Goal: Find contact information: Find contact information

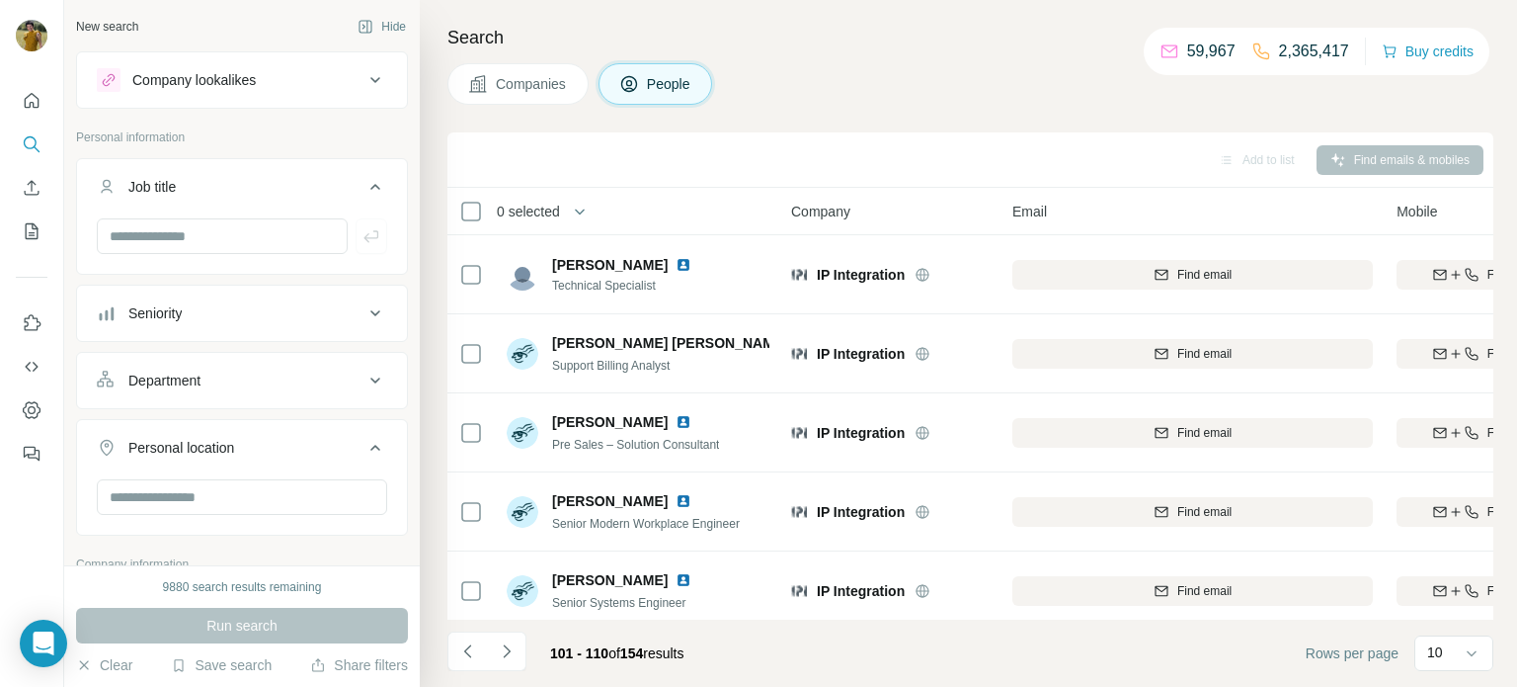
scroll to position [405, 90]
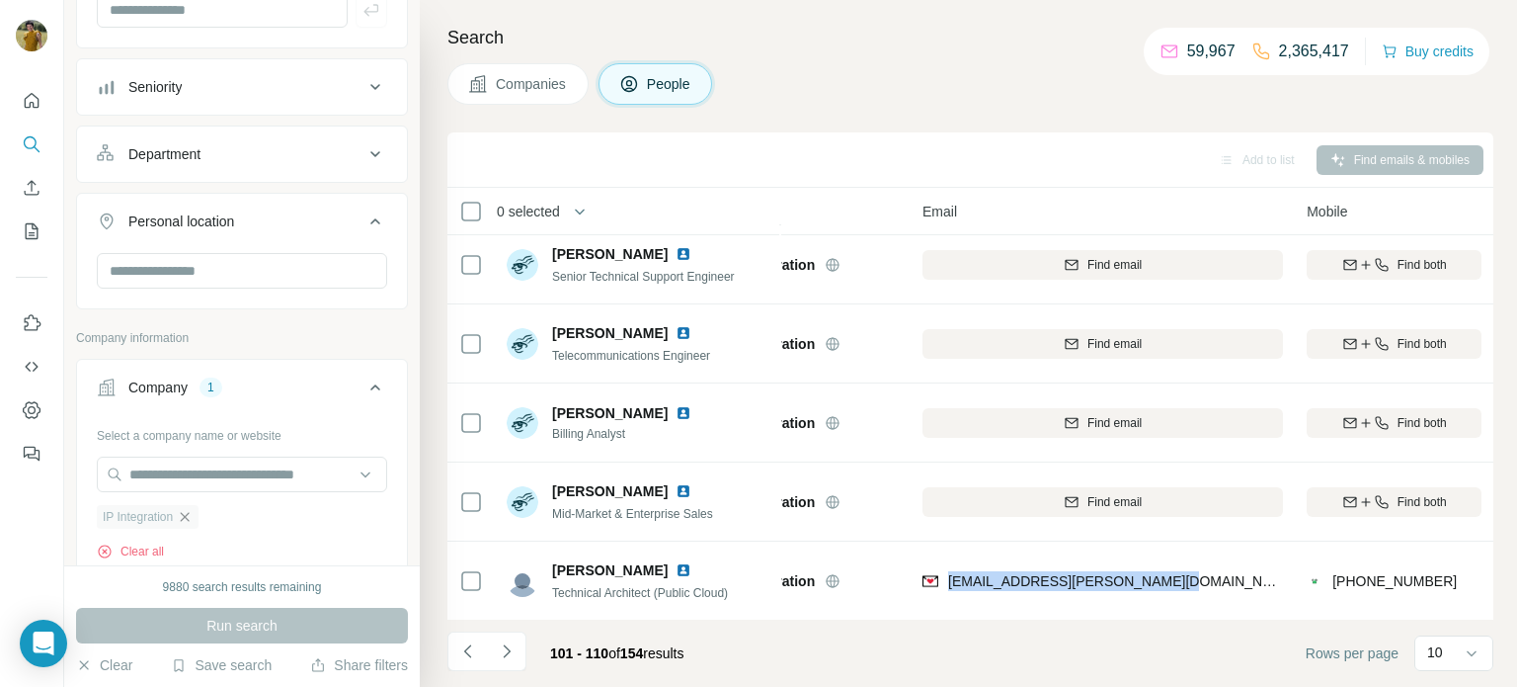
click at [191, 511] on icon "button" at bounding box center [185, 517] width 16 height 16
click at [211, 484] on input "text" at bounding box center [242, 474] width 290 height 36
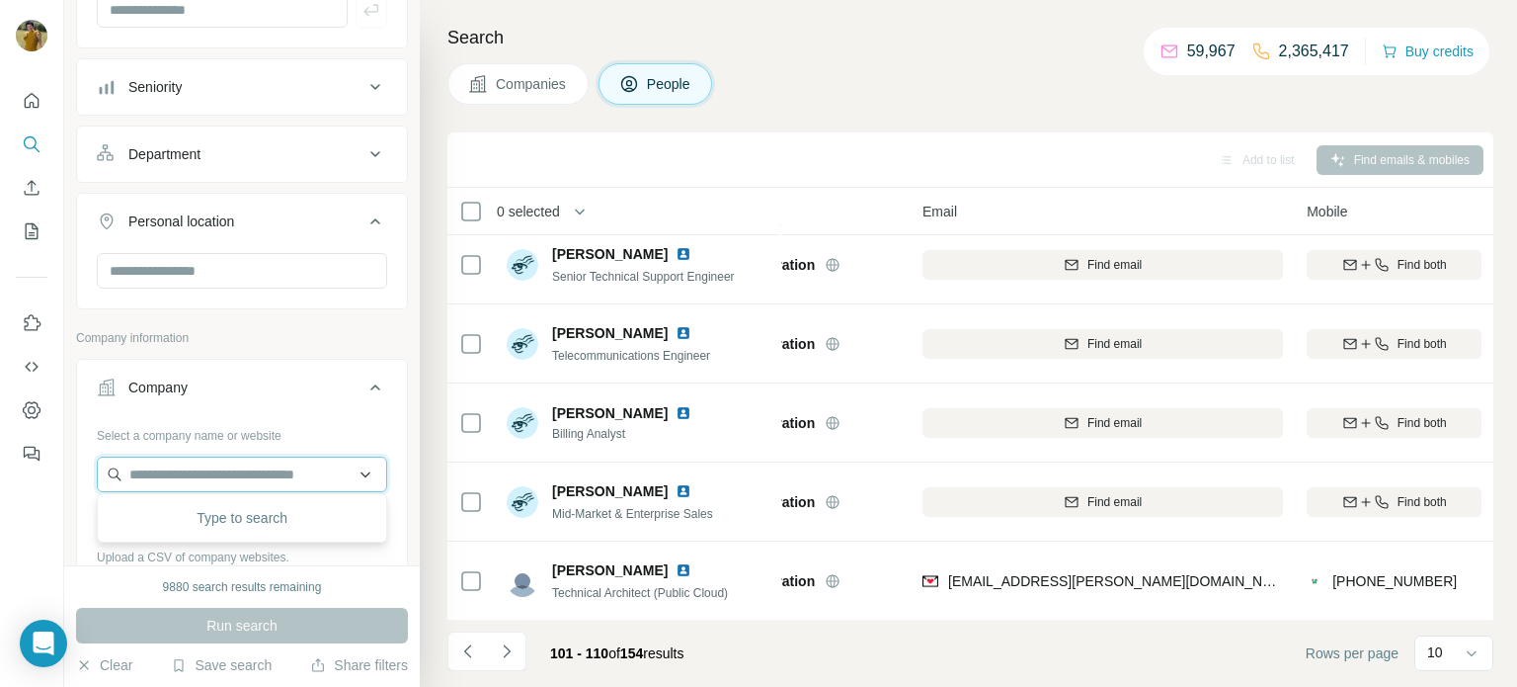
paste input "**********"
type input "**********"
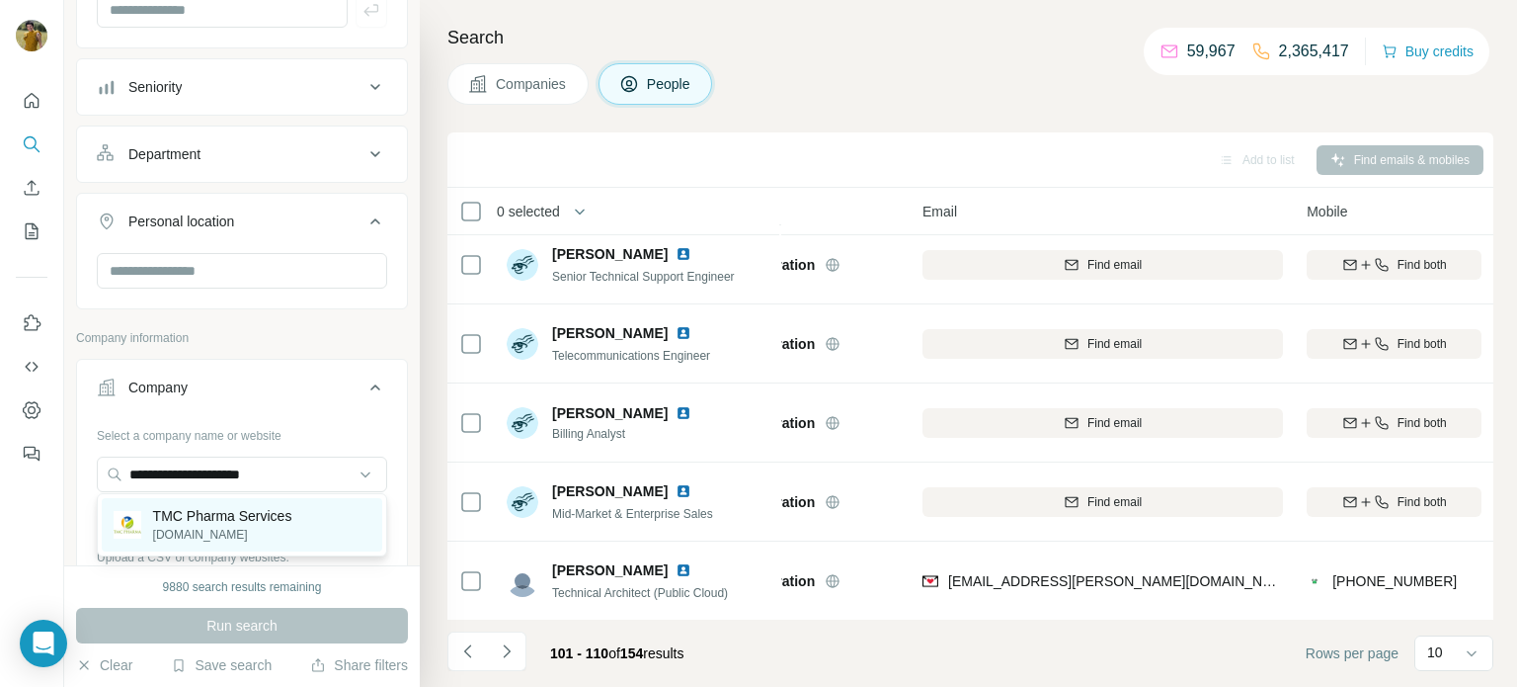
click at [221, 528] on p "[DOMAIN_NAME]" at bounding box center [222, 535] width 139 height 18
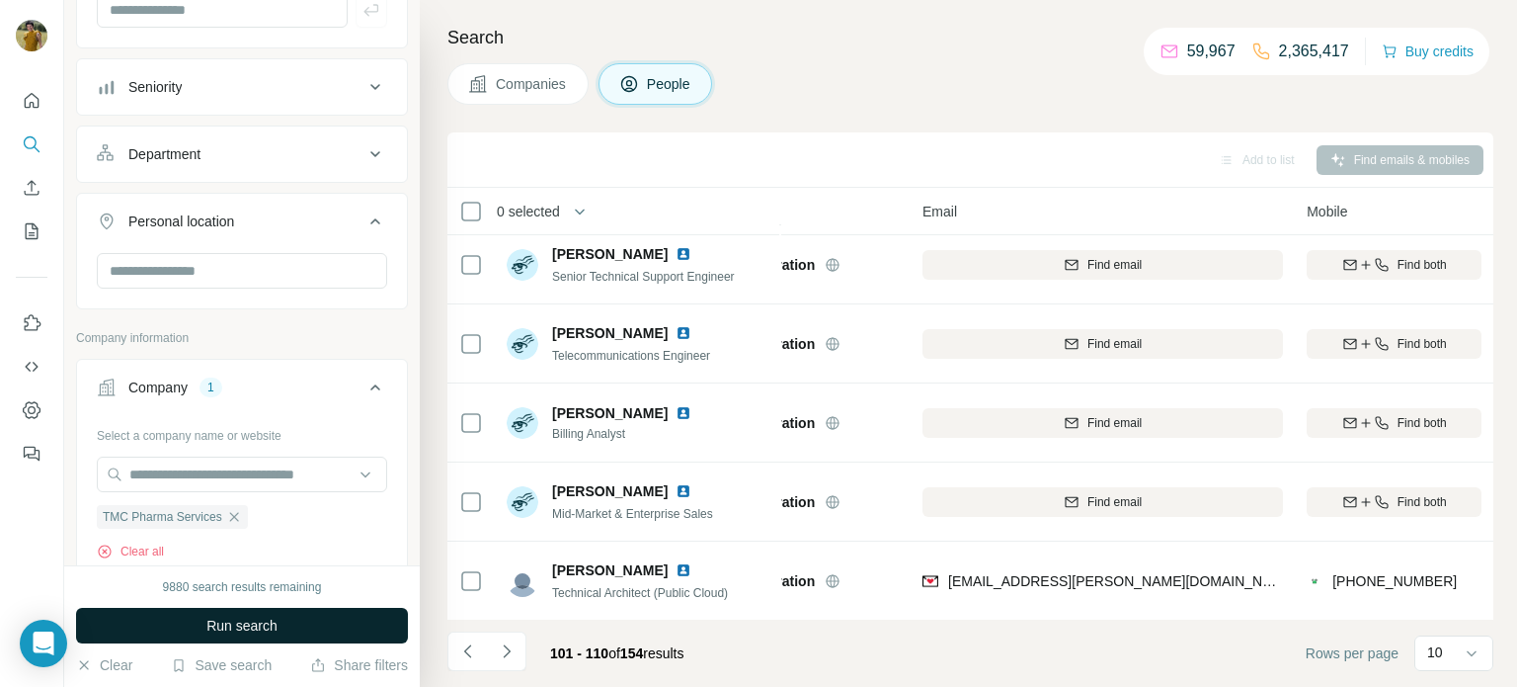
click at [249, 629] on span "Run search" at bounding box center [241, 625] width 71 height 20
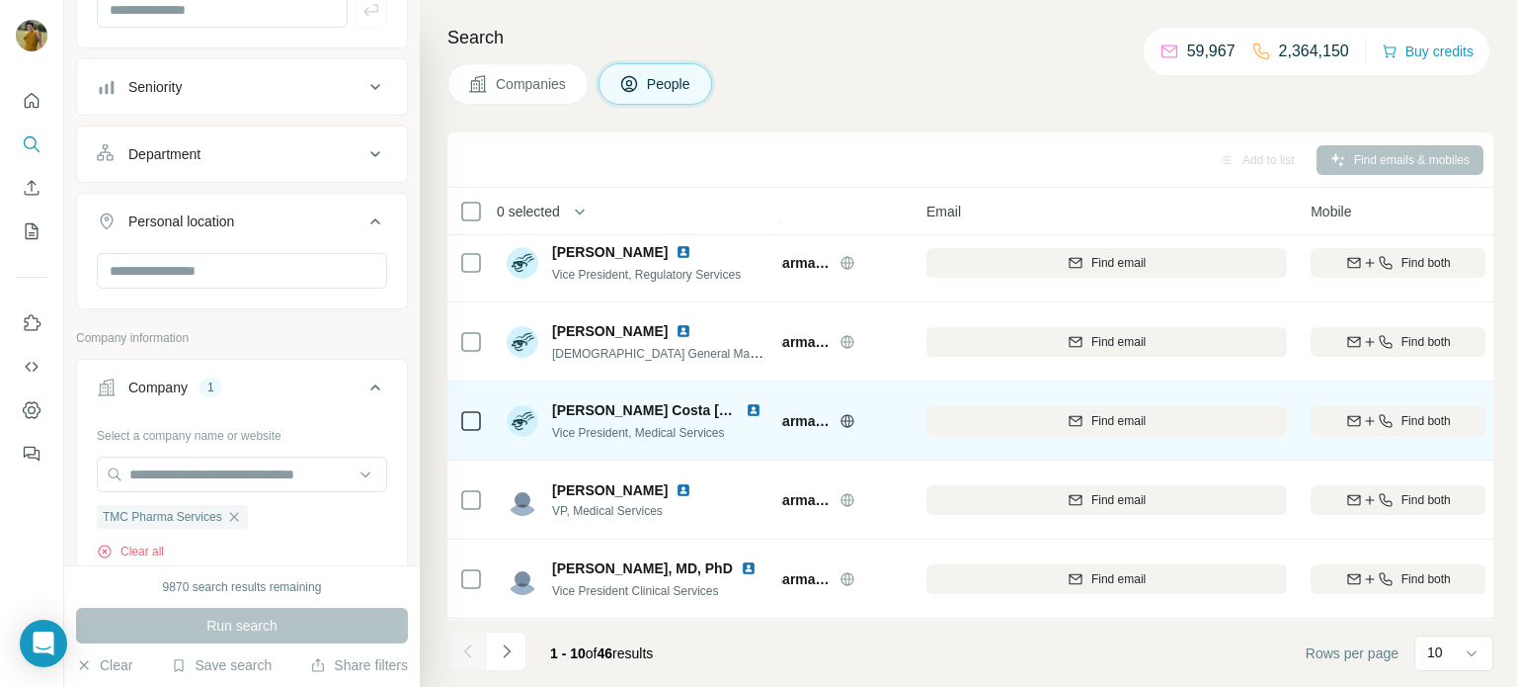
scroll to position [405, 86]
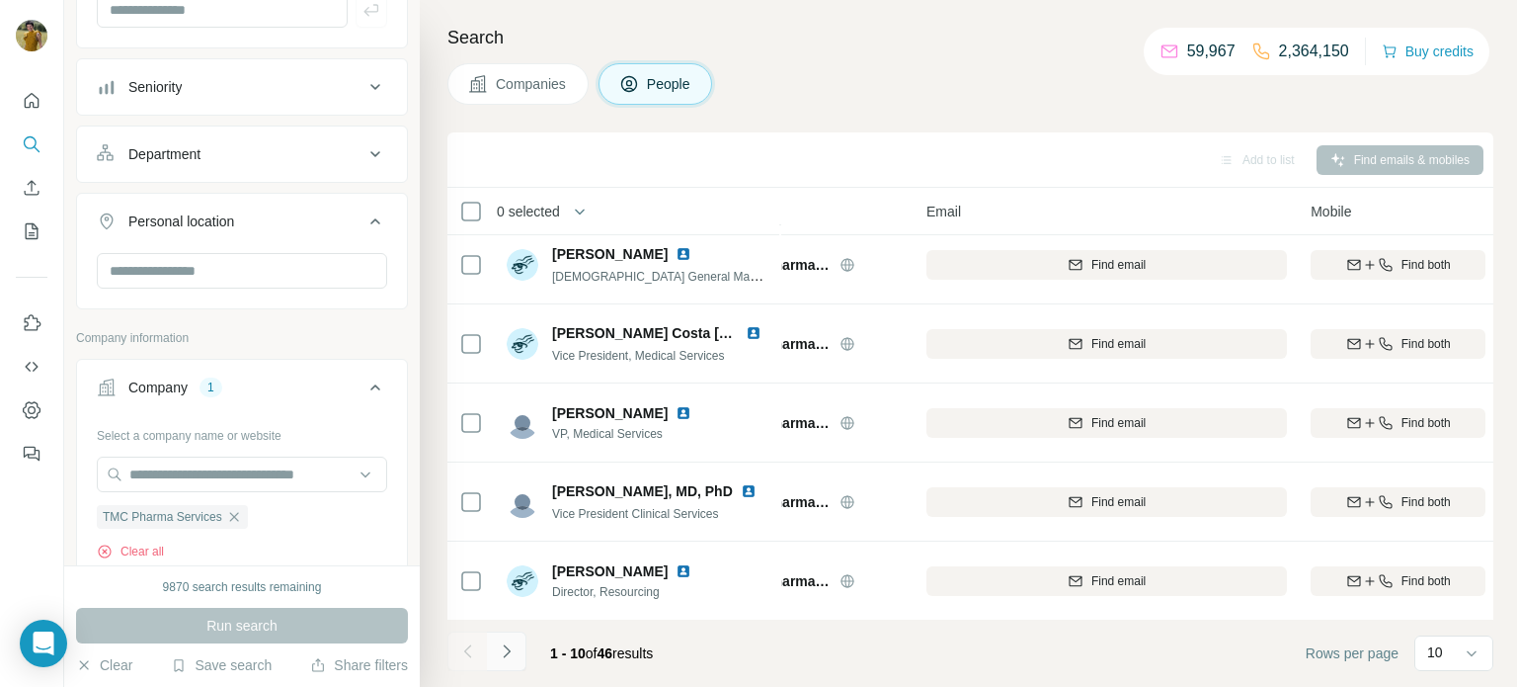
click at [518, 653] on button "Navigate to next page" at bounding box center [507, 651] width 40 height 40
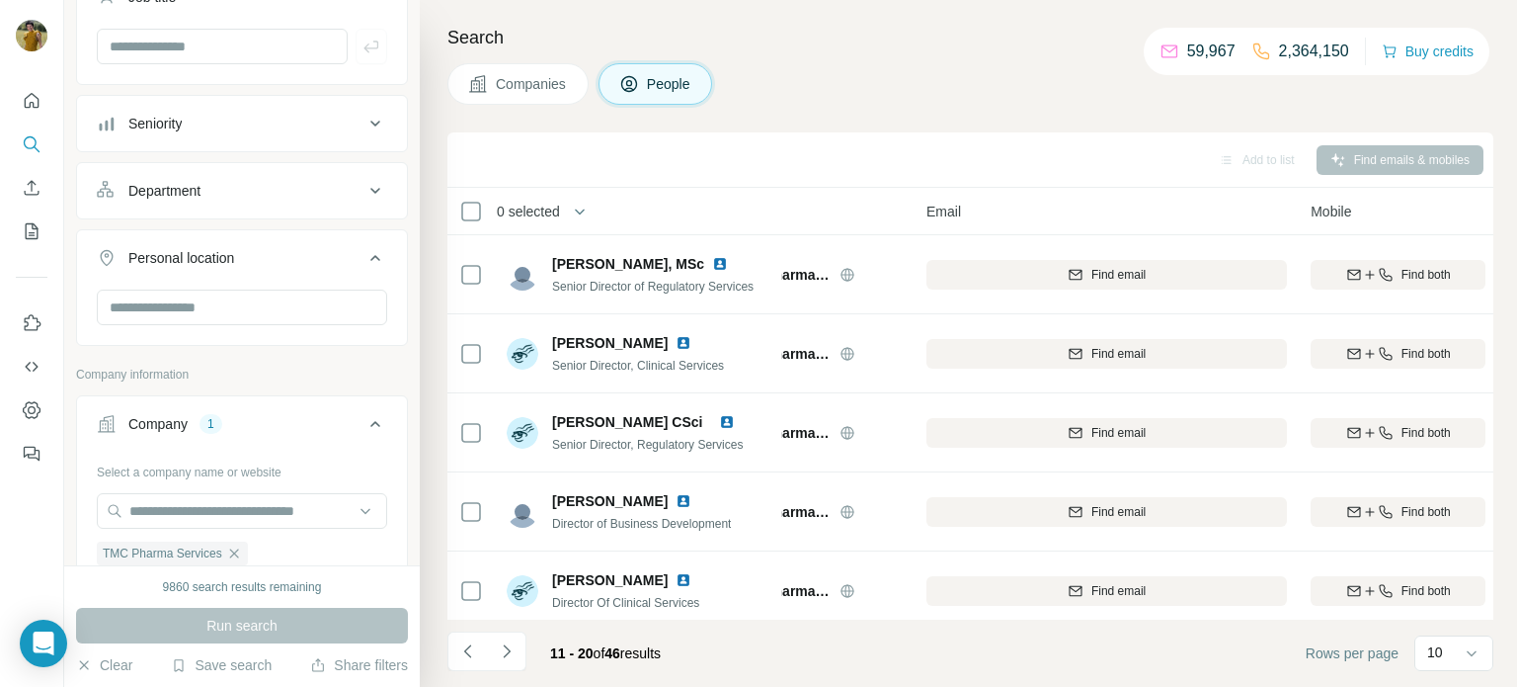
scroll to position [0, 0]
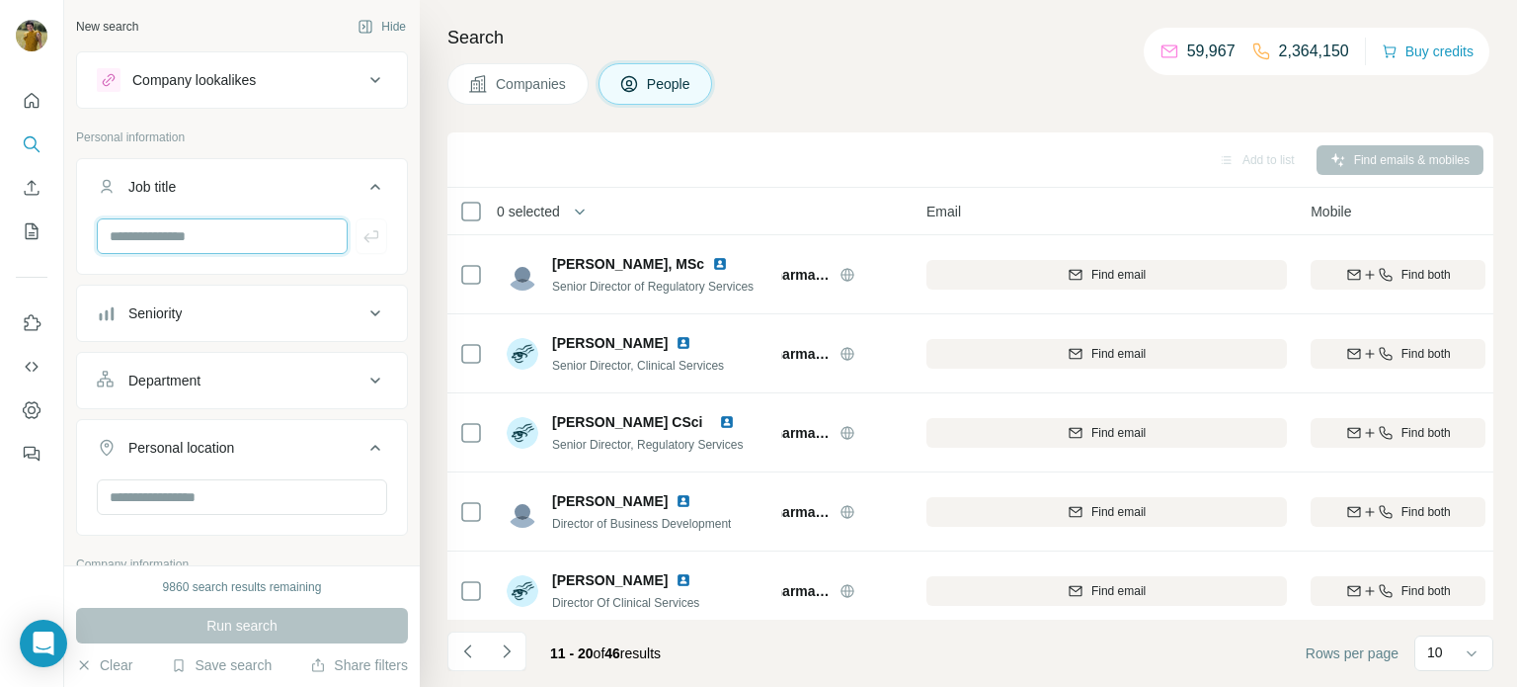
click at [197, 242] on input "text" at bounding box center [222, 236] width 251 height 36
click at [235, 218] on input "text" at bounding box center [222, 236] width 251 height 36
type input "****"
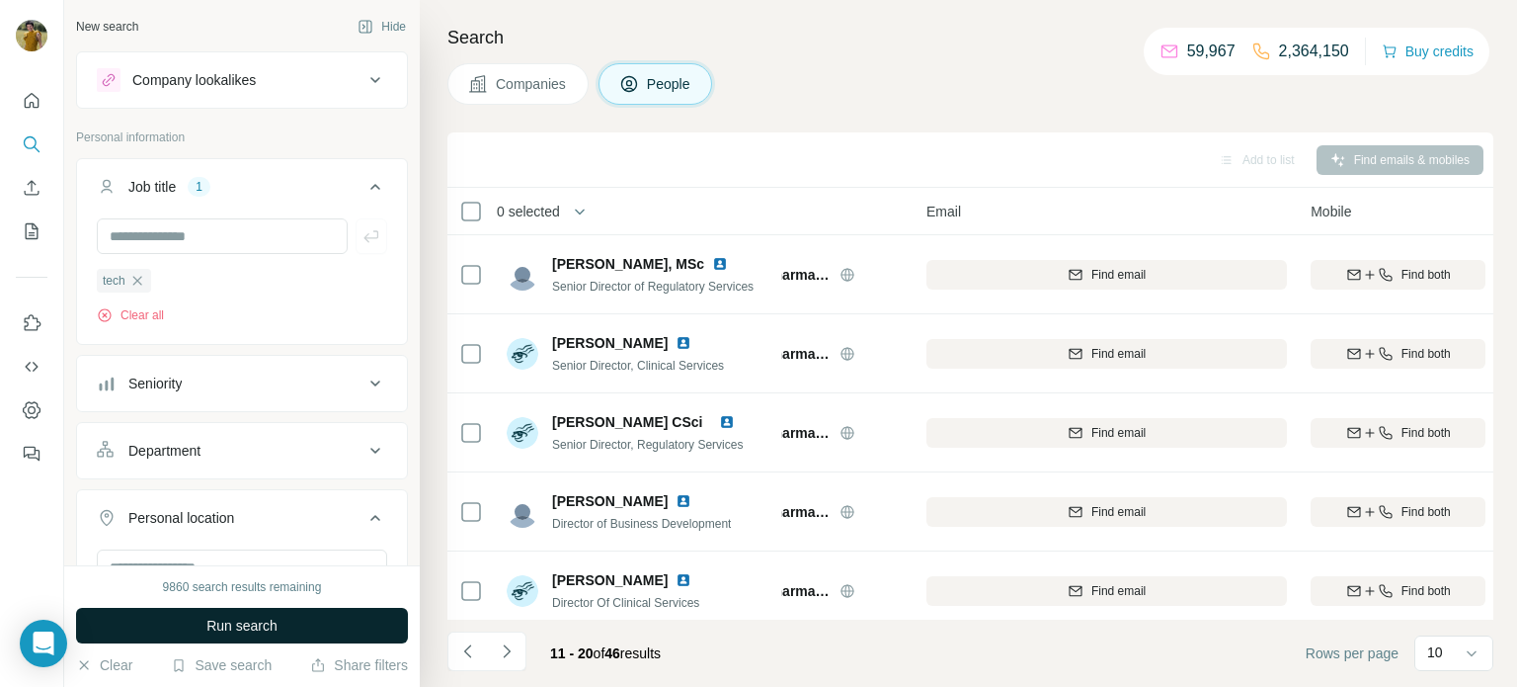
click at [254, 627] on span "Run search" at bounding box center [241, 625] width 71 height 20
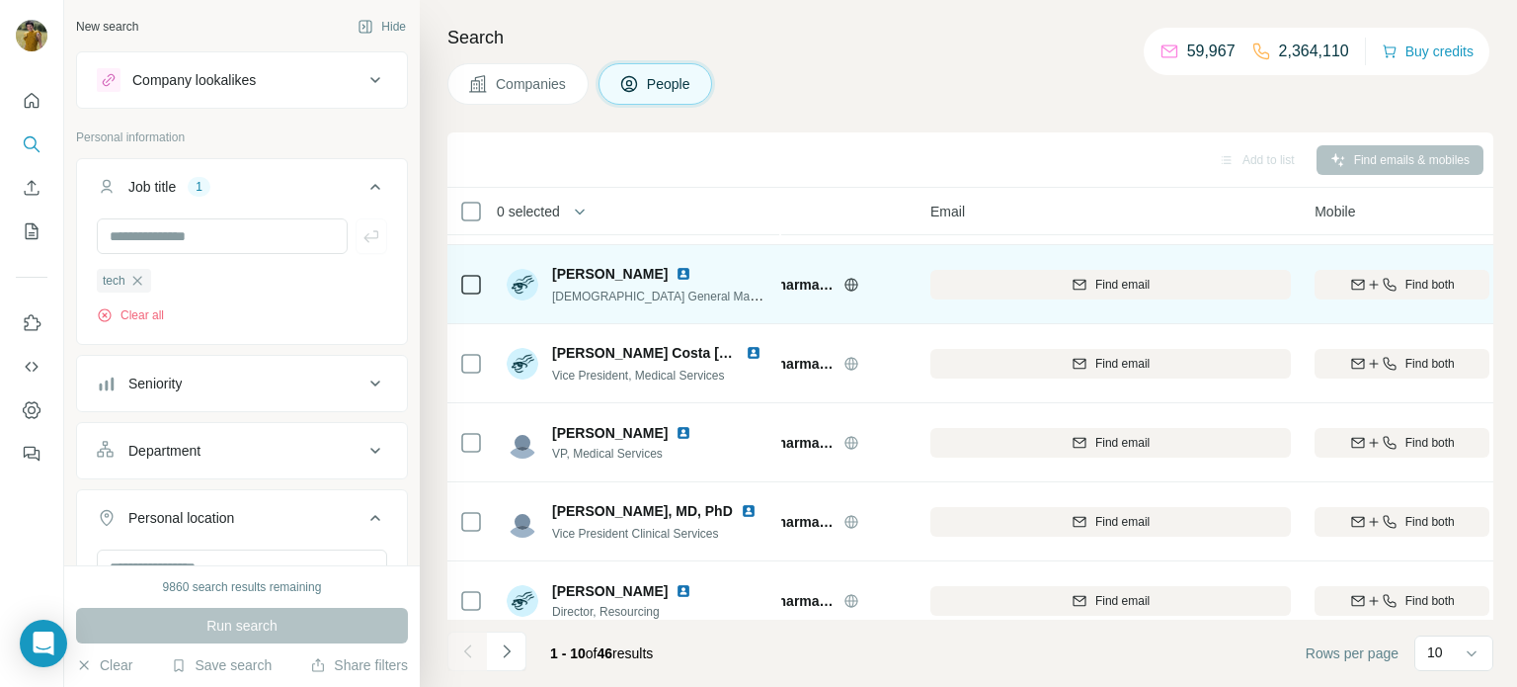
scroll to position [405, 82]
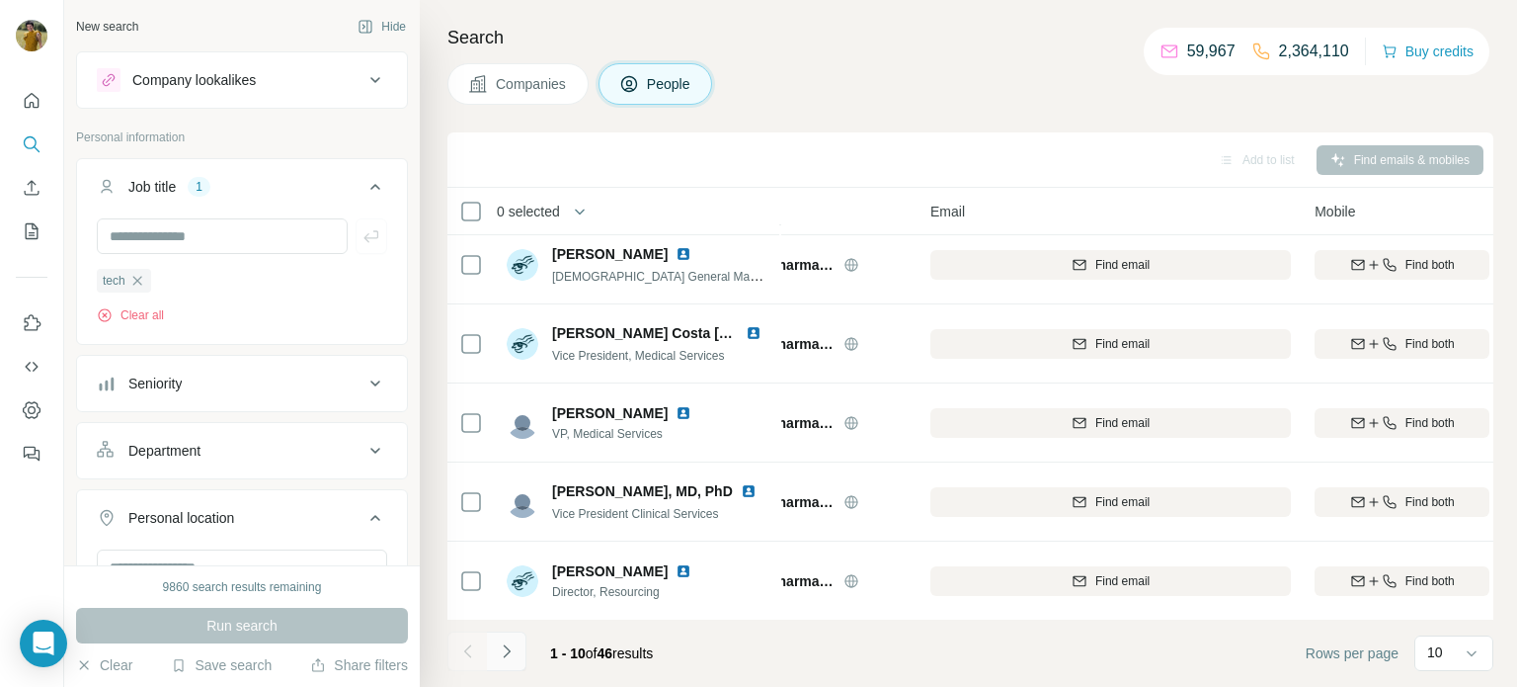
click at [511, 653] on icon "Navigate to next page" at bounding box center [507, 651] width 20 height 20
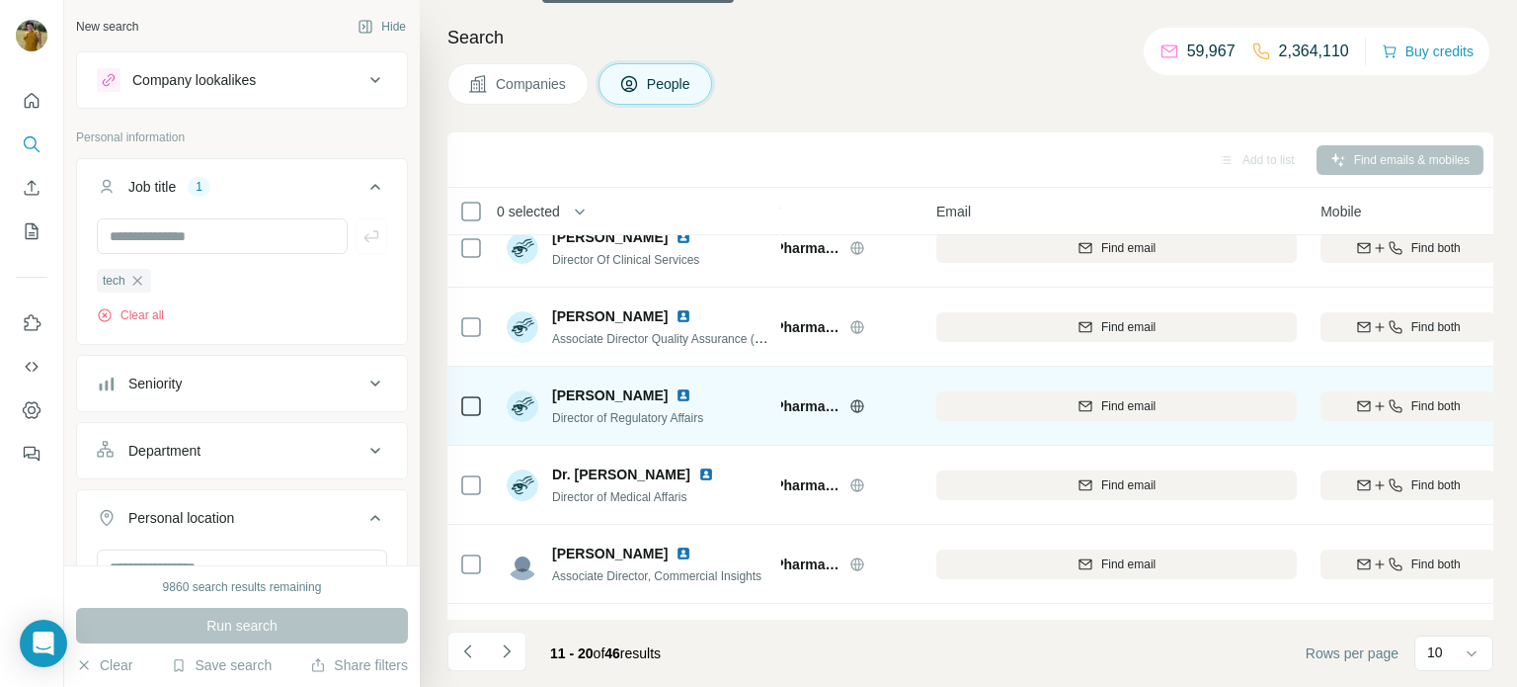
scroll to position [405, 76]
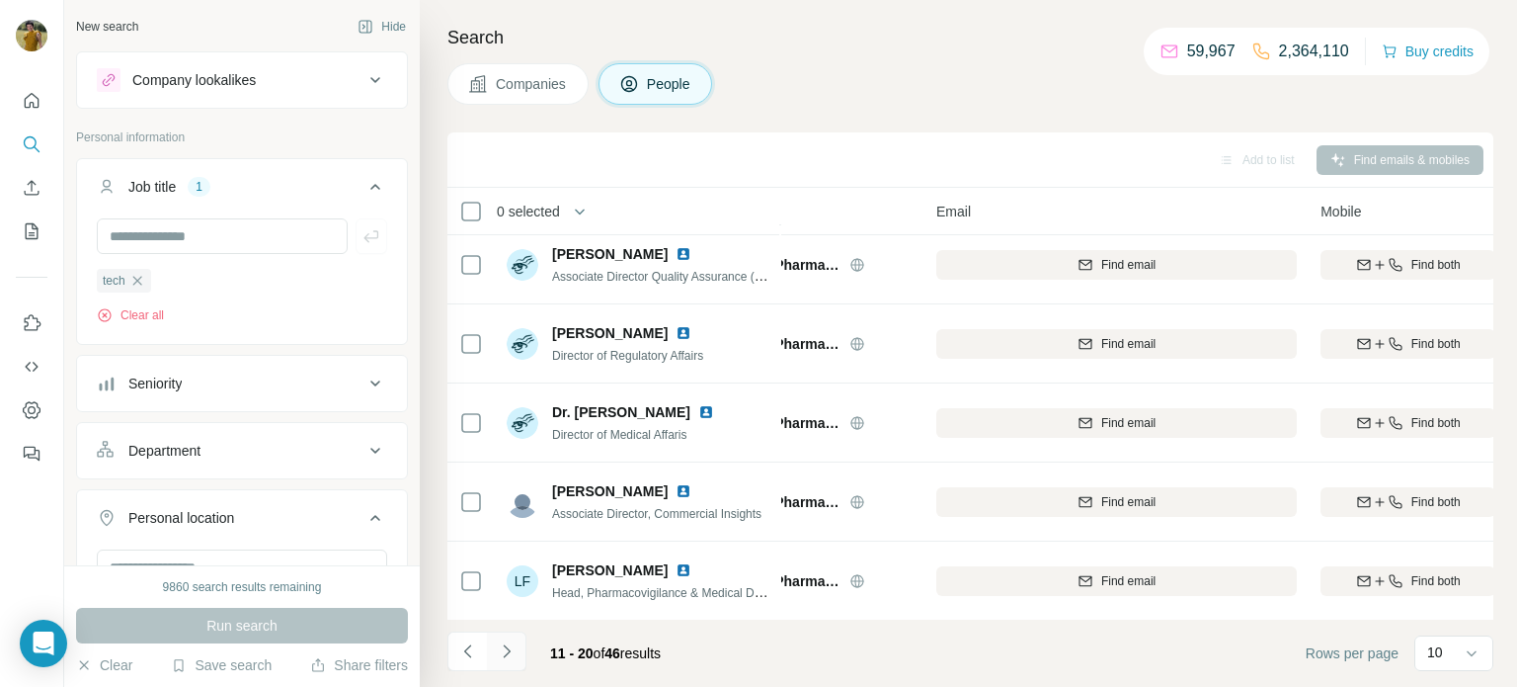
click at [507, 660] on icon "Navigate to next page" at bounding box center [507, 651] width 20 height 20
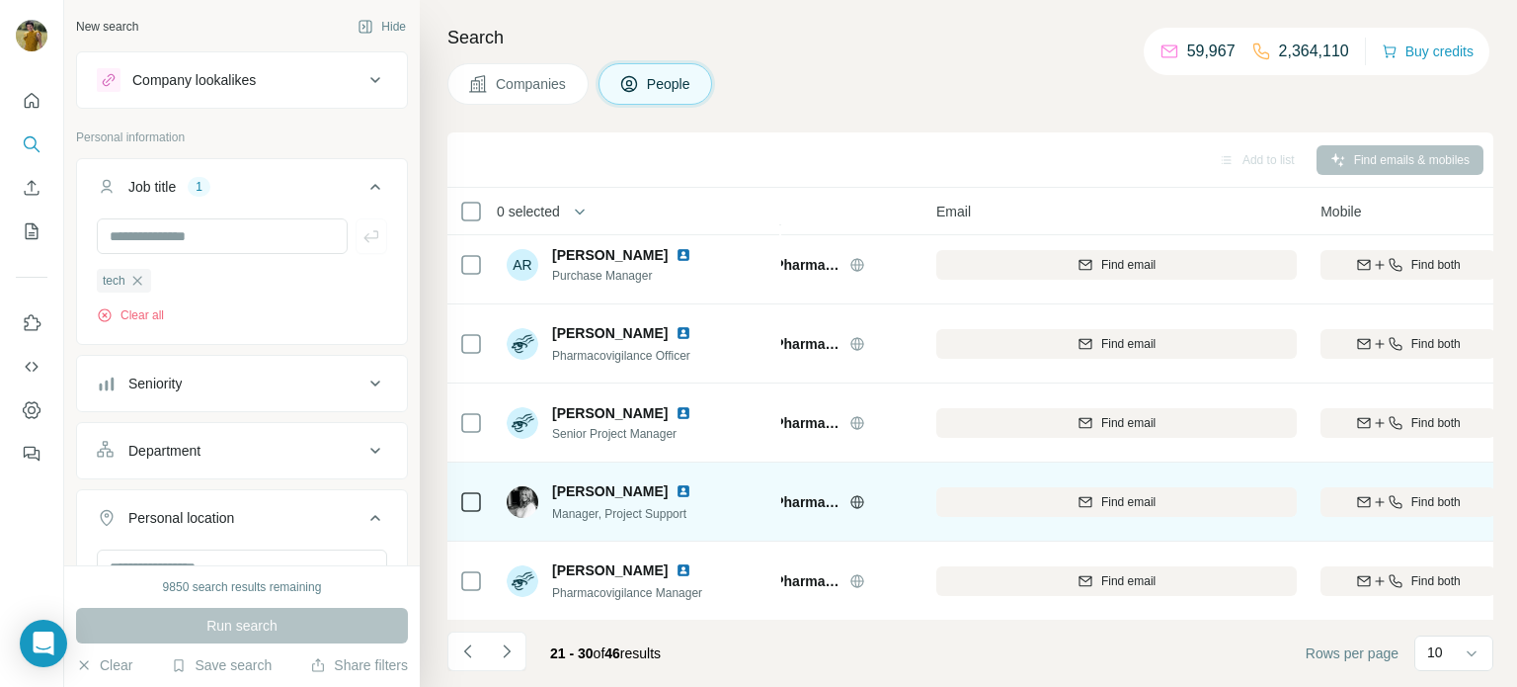
scroll to position [0, 76]
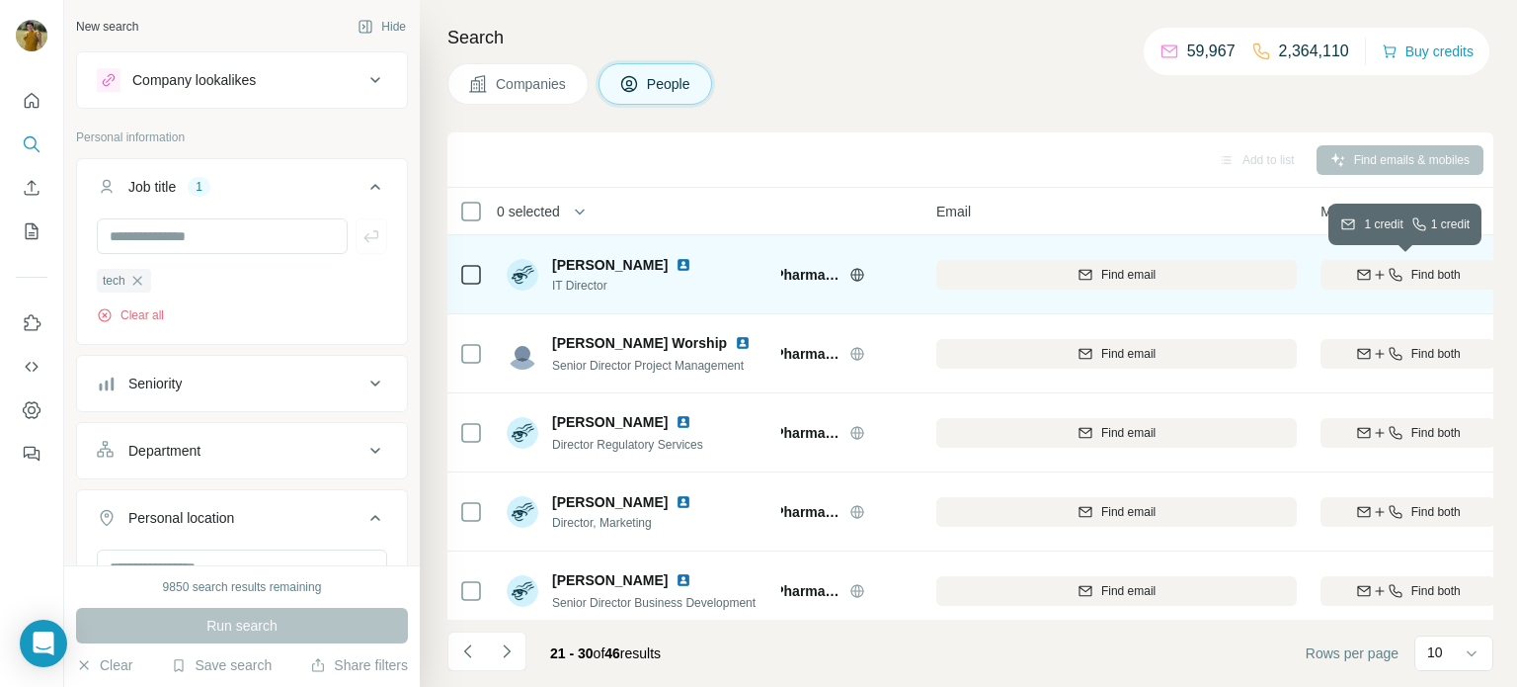
click at [1363, 274] on icon "button" at bounding box center [1364, 275] width 16 height 16
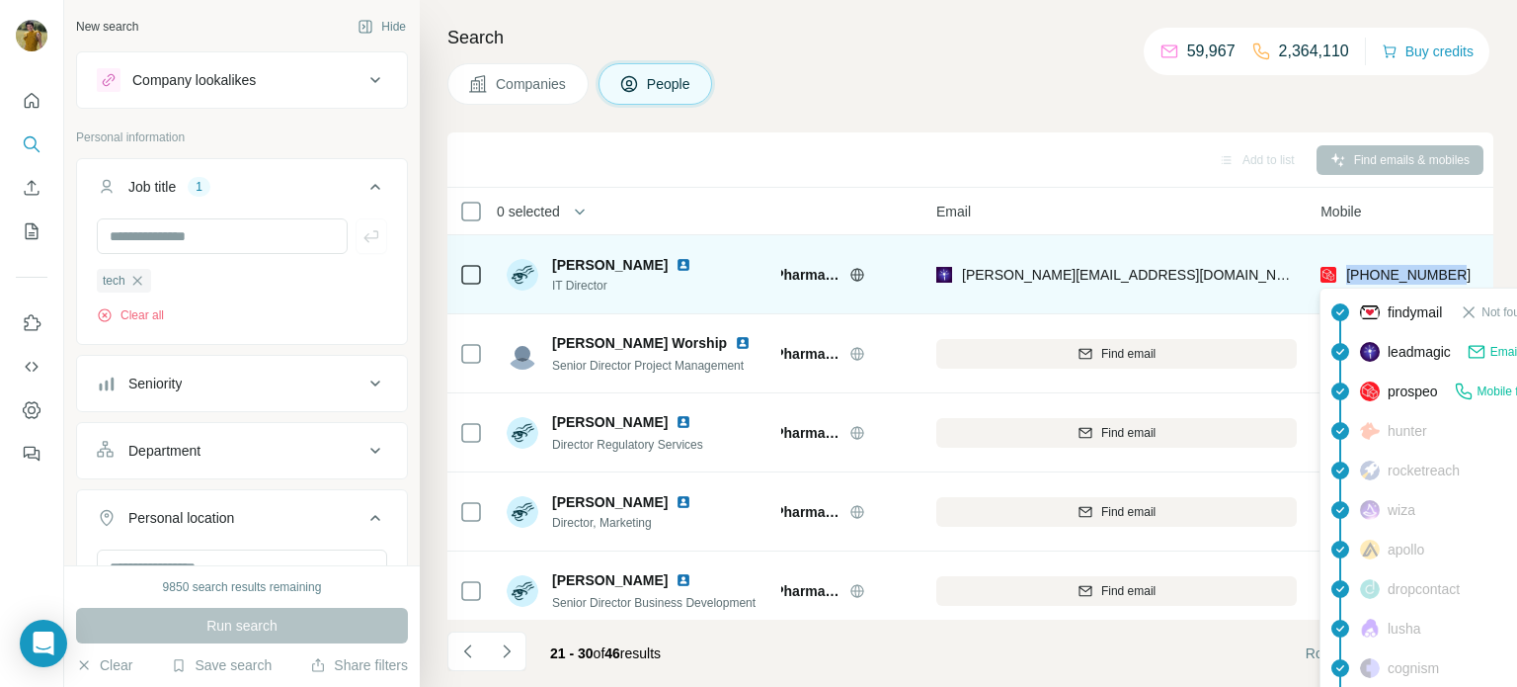
drag, startPoint x: 1454, startPoint y: 277, endPoint x: 1345, endPoint y: 280, distance: 108.7
click at [1345, 280] on div "[PHONE_NUMBER]" at bounding box center [1408, 274] width 175 height 54
copy span "[PHONE_NUMBER]"
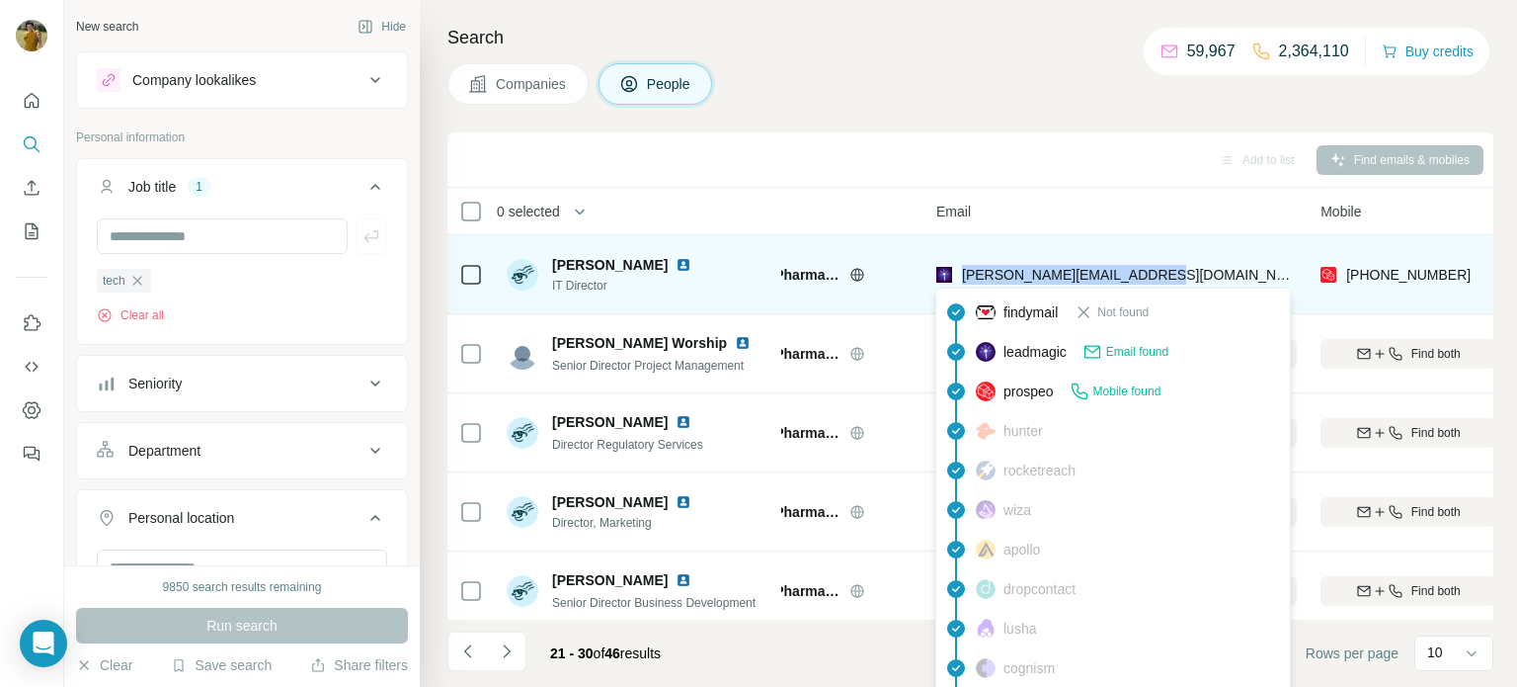
drag, startPoint x: 1180, startPoint y: 274, endPoint x: 962, endPoint y: 272, distance: 218.3
click at [962, 272] on div "[PERSON_NAME][EMAIL_ADDRESS][DOMAIN_NAME]" at bounding box center [1116, 274] width 361 height 54
copy span "[PERSON_NAME][EMAIL_ADDRESS][DOMAIN_NAME]"
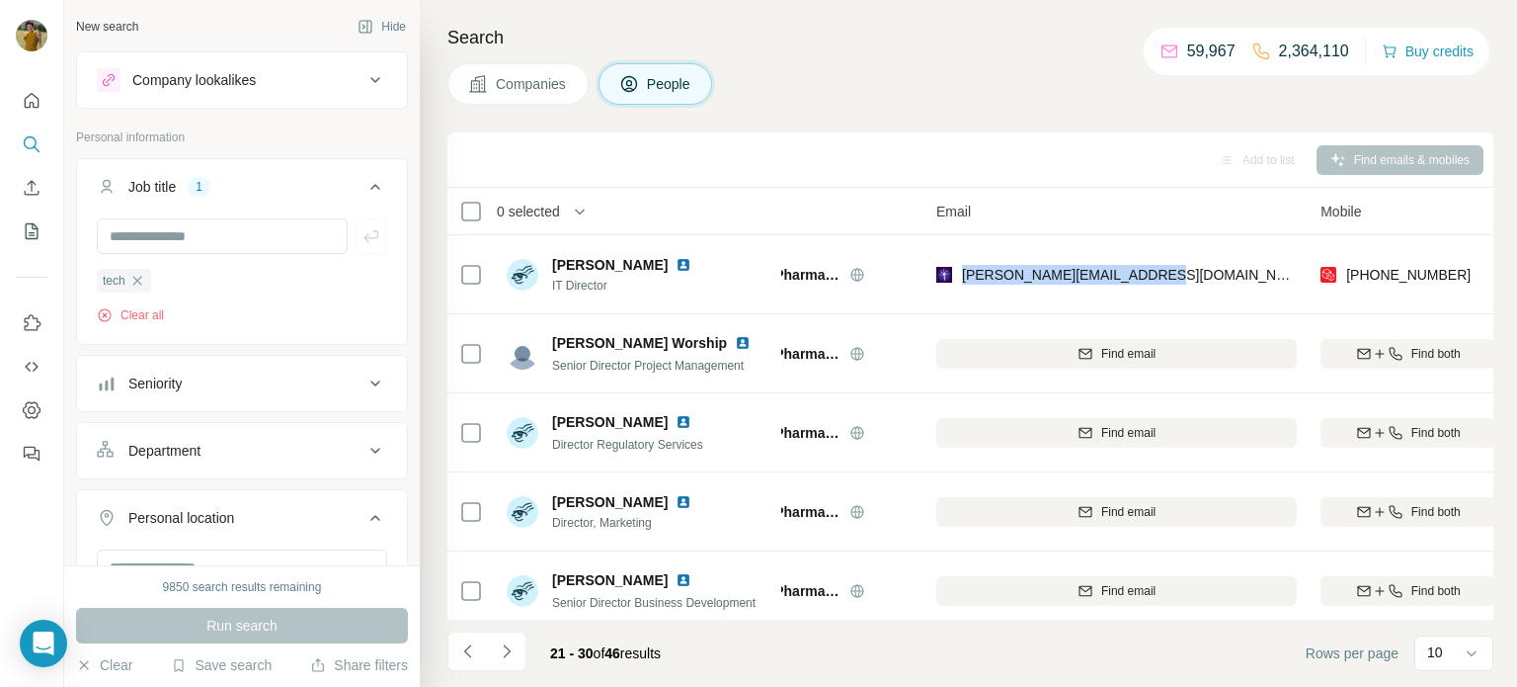
click at [0, 686] on div at bounding box center [0, 687] width 0 height 0
click at [137, 284] on icon "button" at bounding box center [137, 281] width 16 height 16
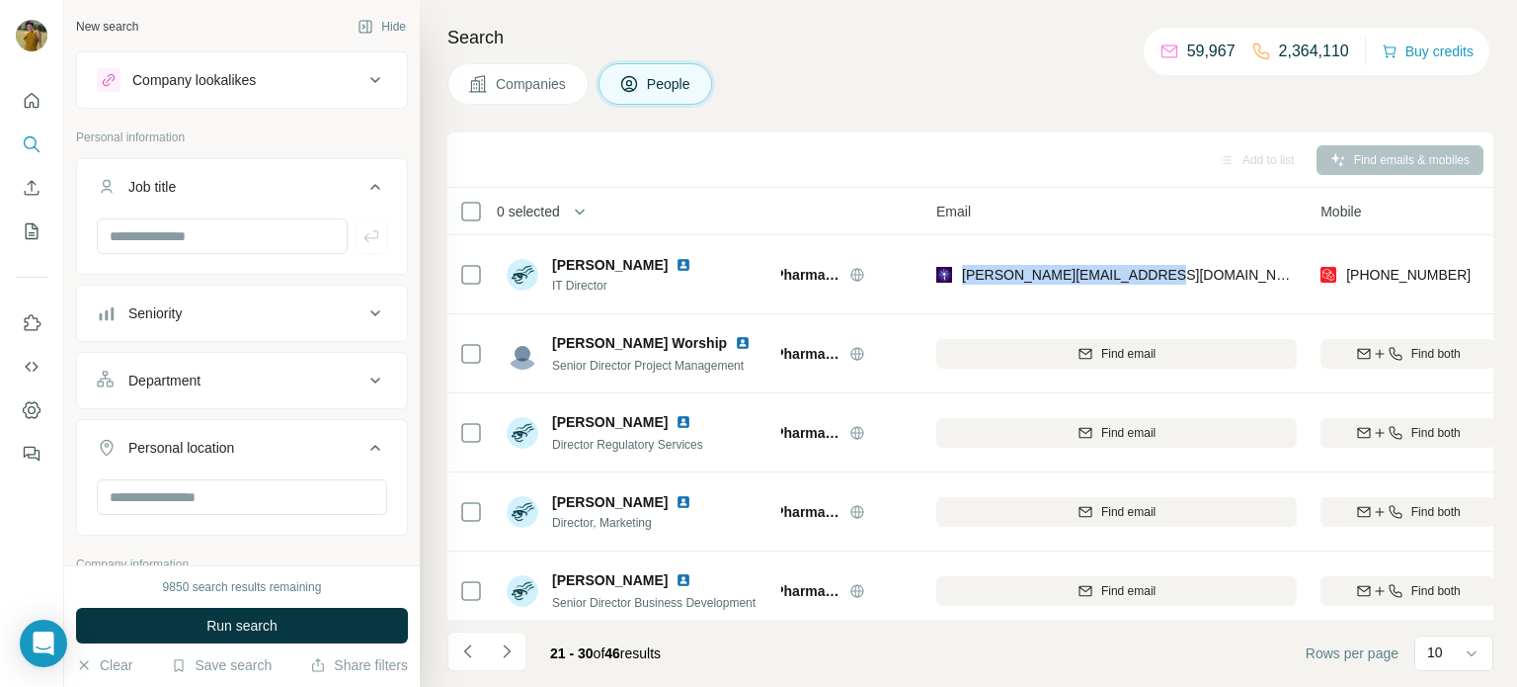
scroll to position [80, 0]
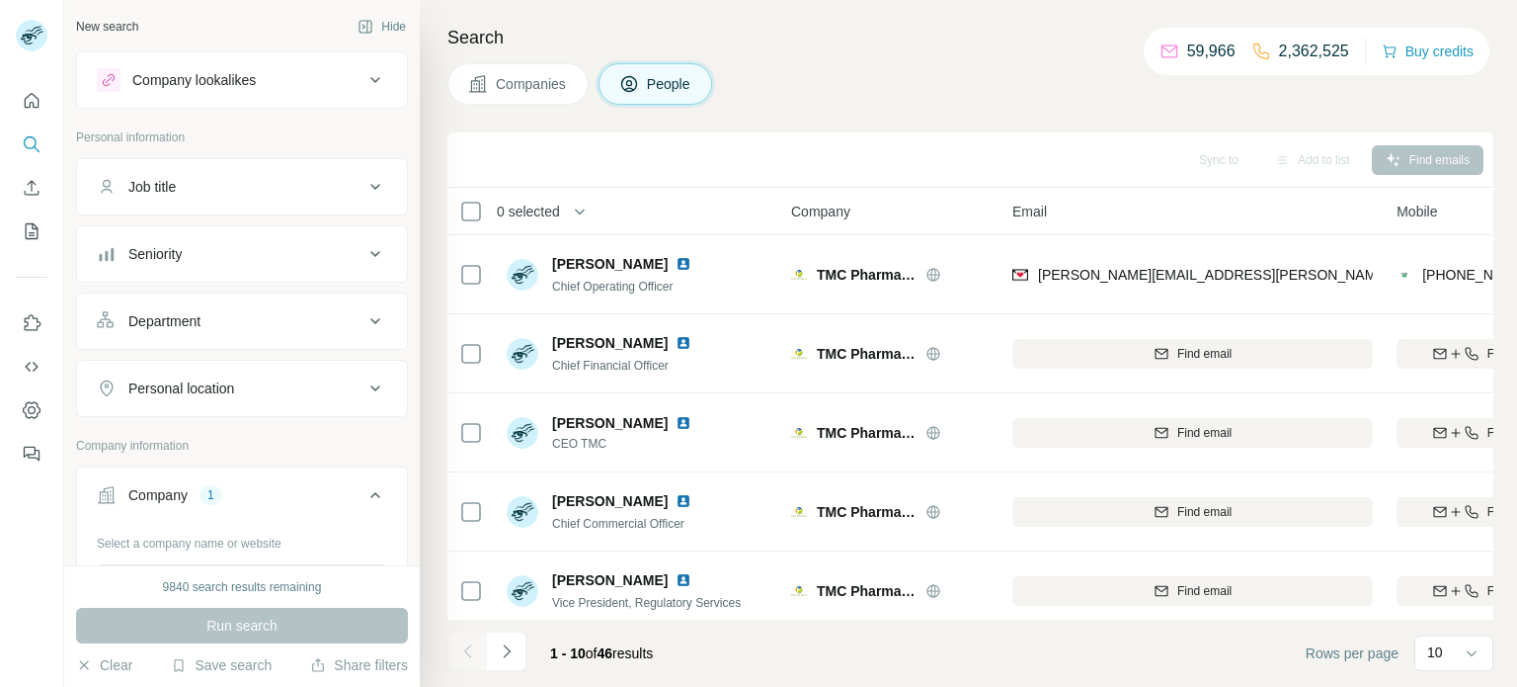
scroll to position [174, 0]
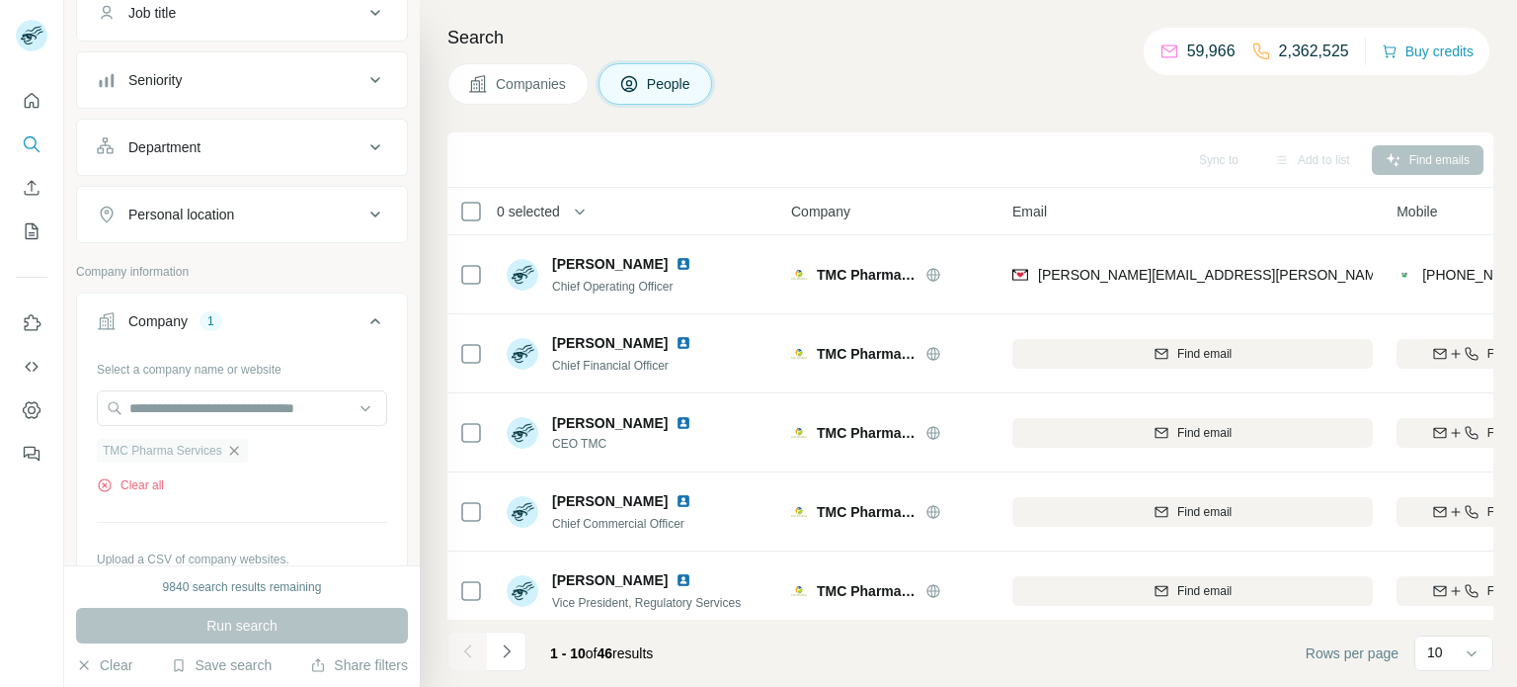
click at [238, 455] on icon "button" at bounding box center [234, 451] width 16 height 16
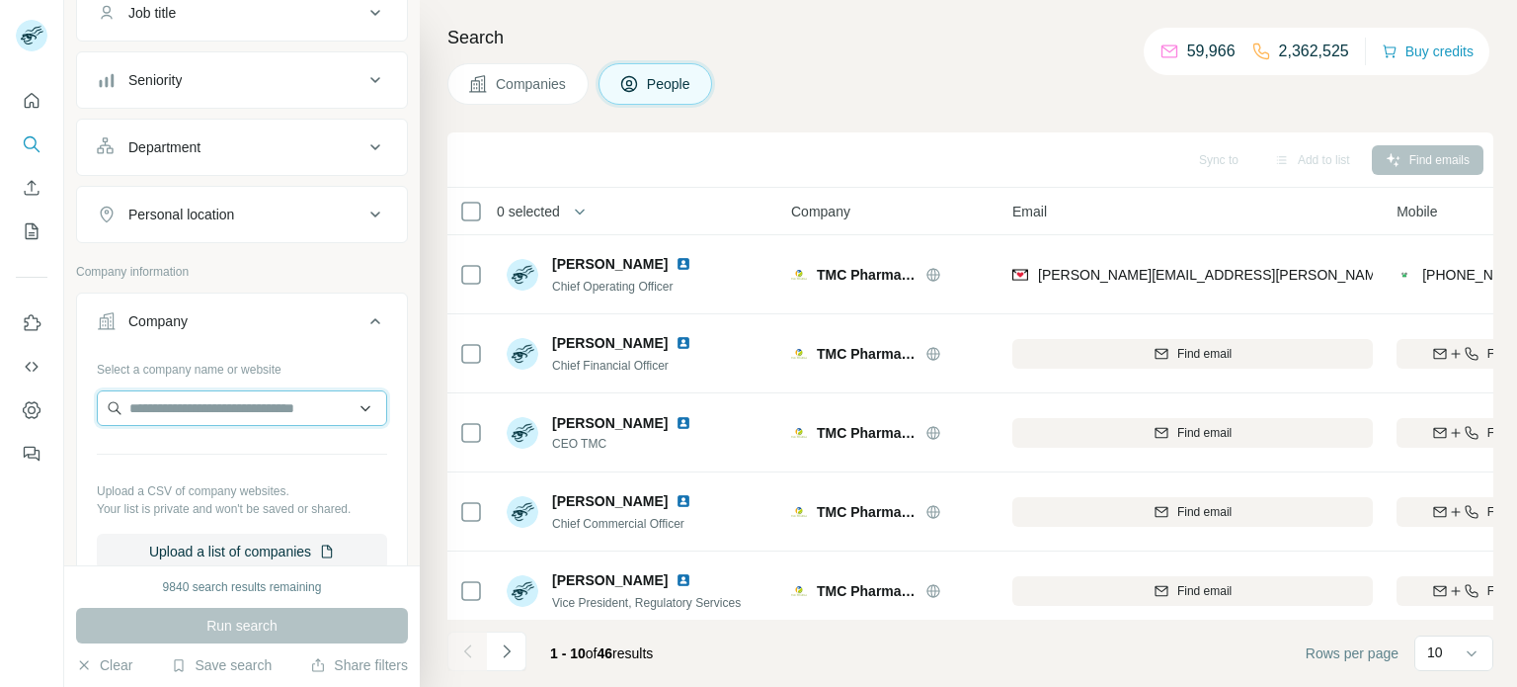
click at [211, 400] on input "text" at bounding box center [242, 408] width 290 height 36
paste input "**********"
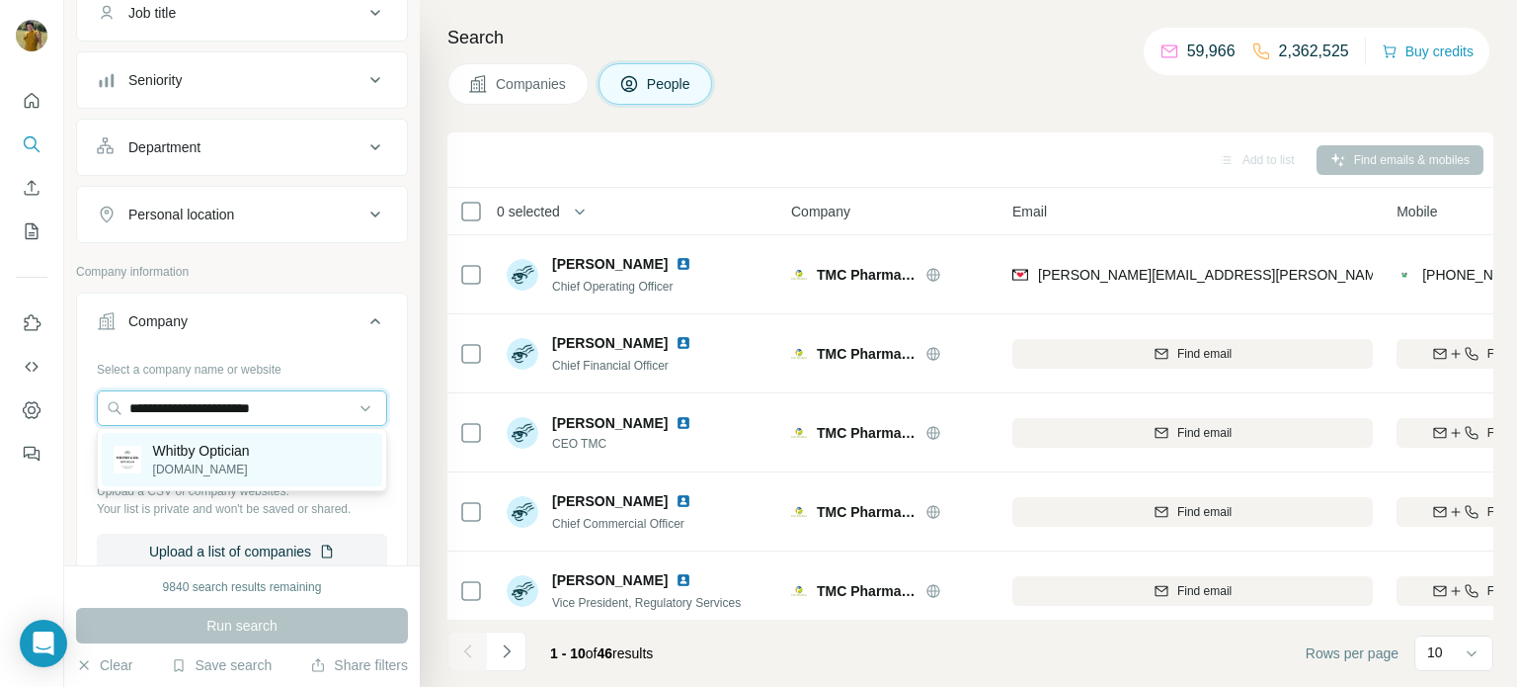
type input "**********"
click at [230, 458] on p "Whitby Optician" at bounding box center [201, 451] width 97 height 20
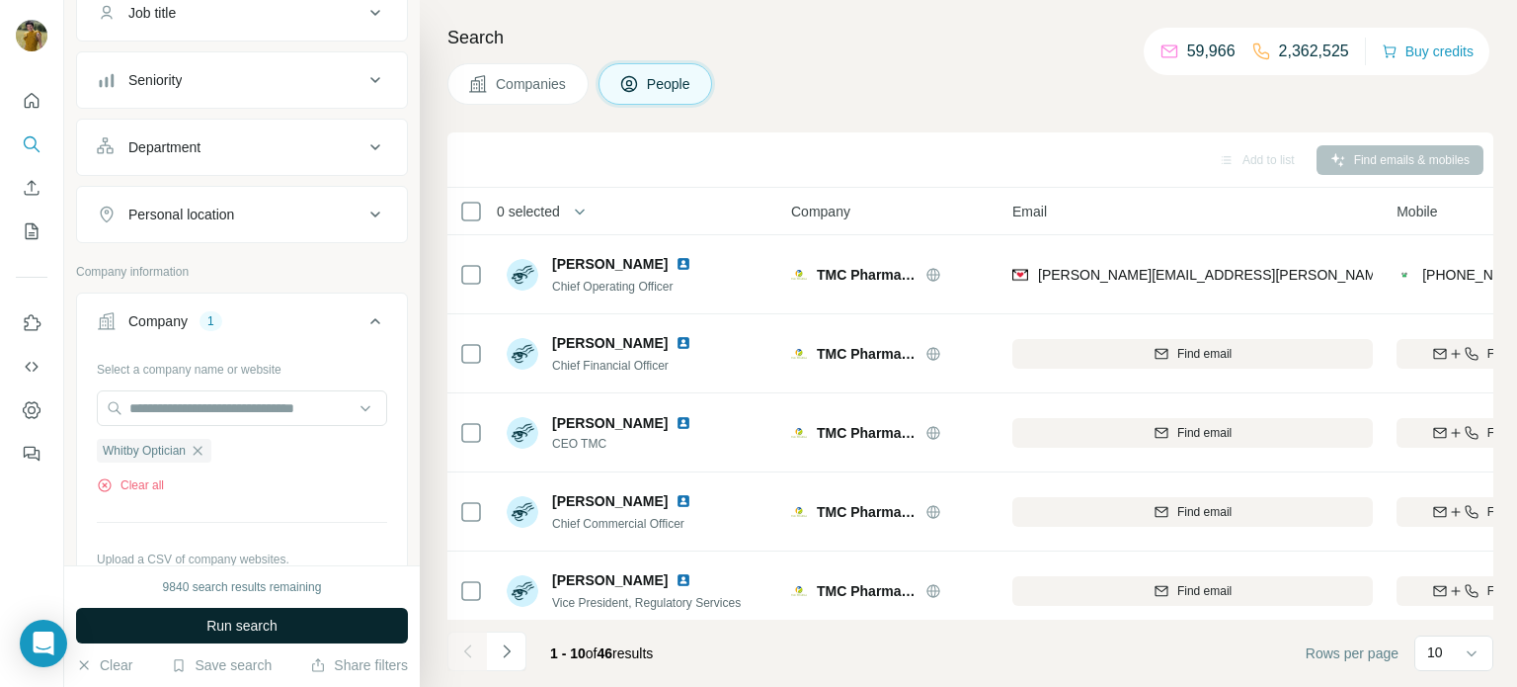
click at [238, 634] on span "Run search" at bounding box center [241, 625] width 71 height 20
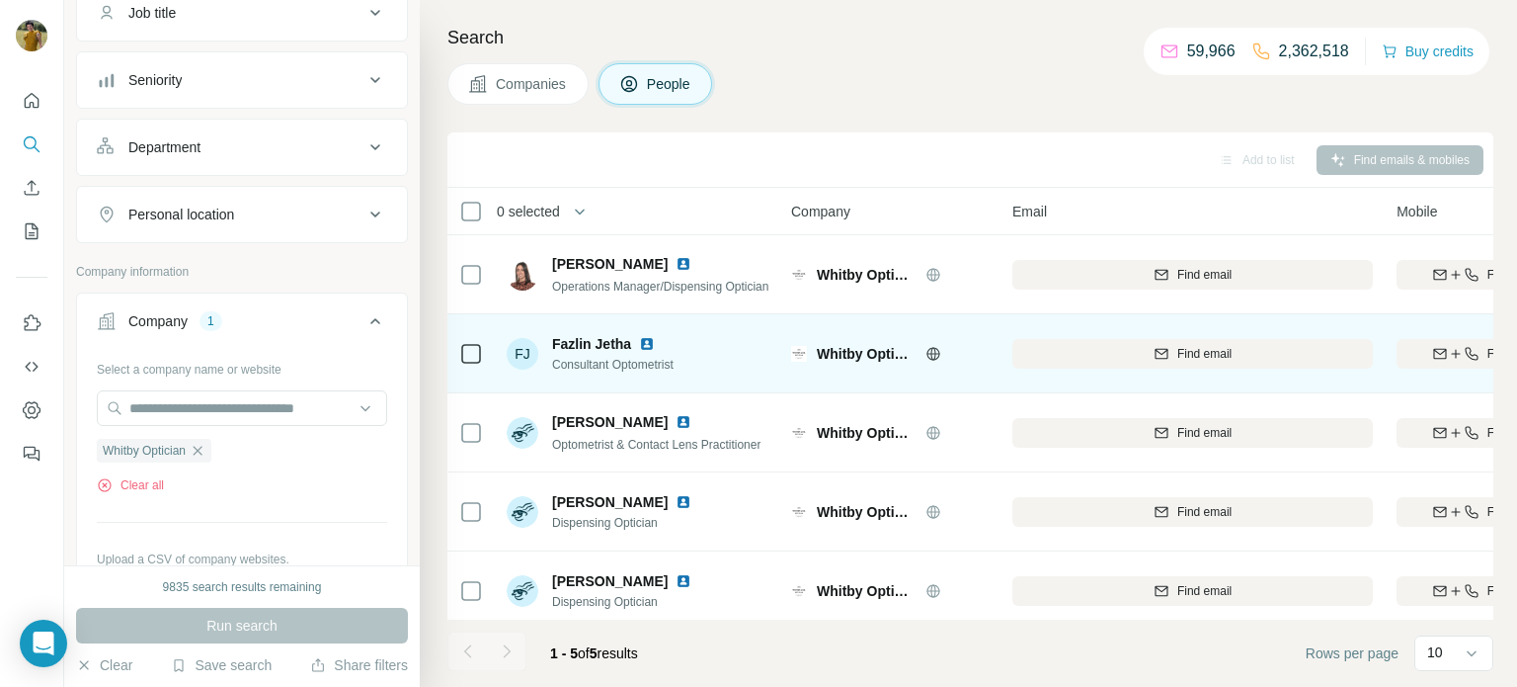
scroll to position [10, 0]
